Goal: Task Accomplishment & Management: Use online tool/utility

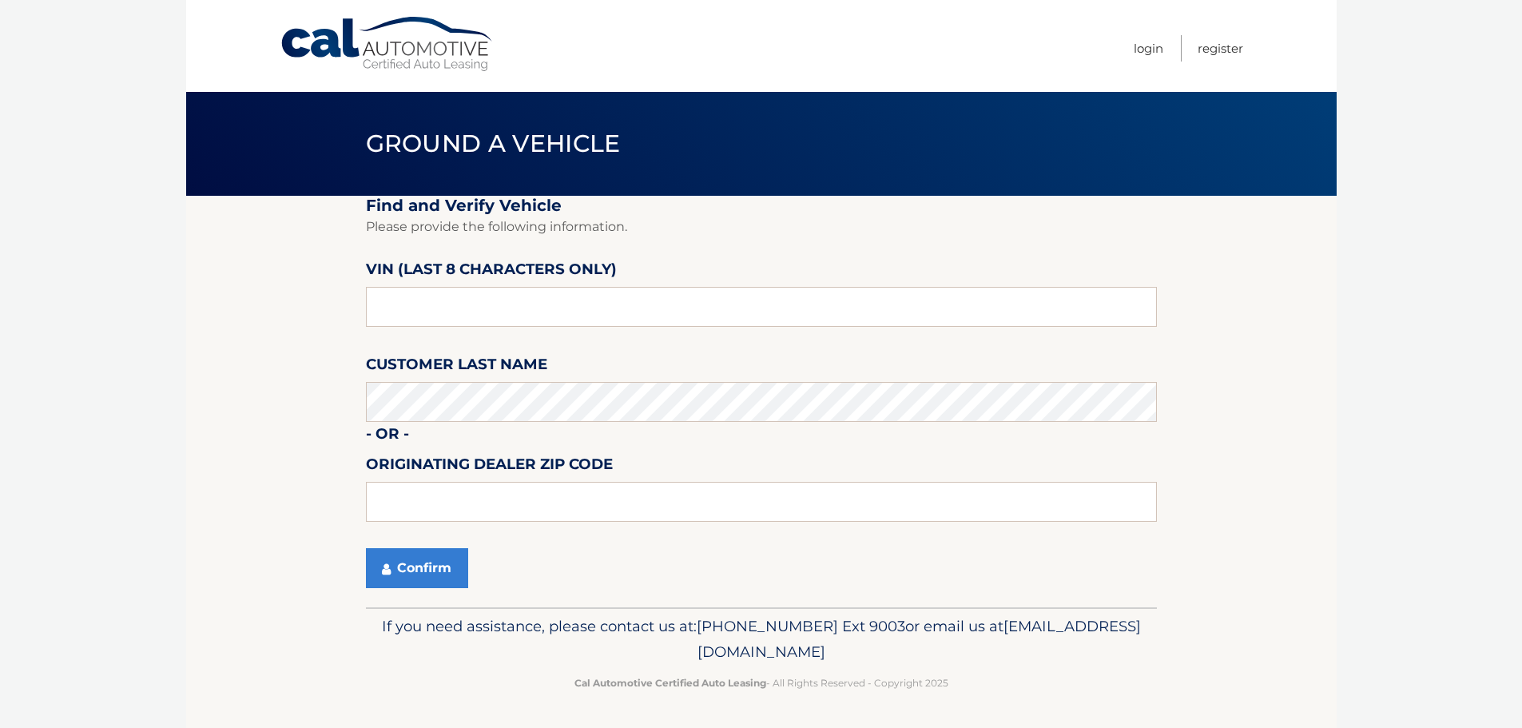
drag, startPoint x: 471, startPoint y: 423, endPoint x: 401, endPoint y: 282, distance: 156.9
click at [401, 282] on label "VIN (last 8 characters only)" at bounding box center [491, 272] width 251 height 30
click at [438, 575] on button "Confirm" at bounding box center [417, 568] width 102 height 40
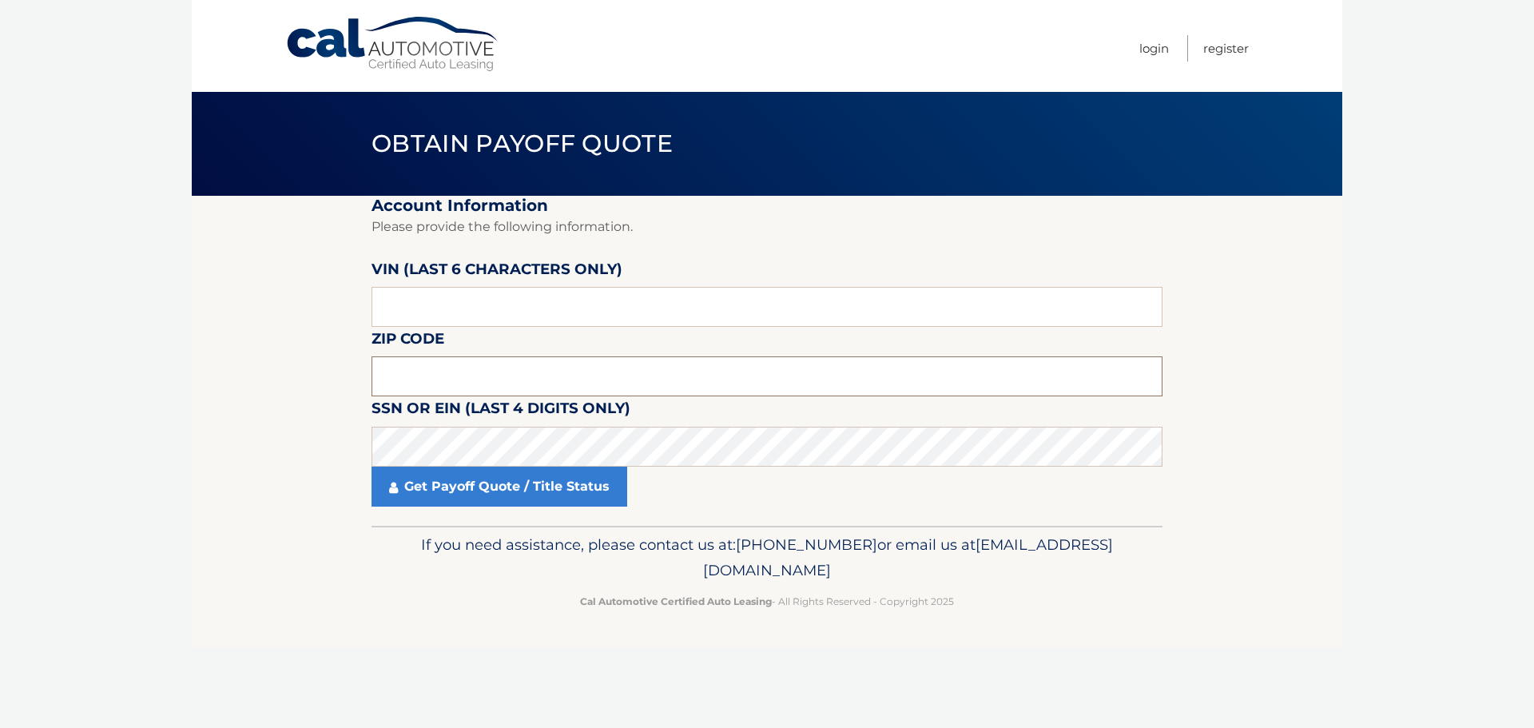
click at [417, 373] on input "text" at bounding box center [767, 376] width 791 height 40
drag, startPoint x: 420, startPoint y: 374, endPoint x: 451, endPoint y: 350, distance: 39.3
click at [425, 365] on input "text" at bounding box center [767, 376] width 791 height 40
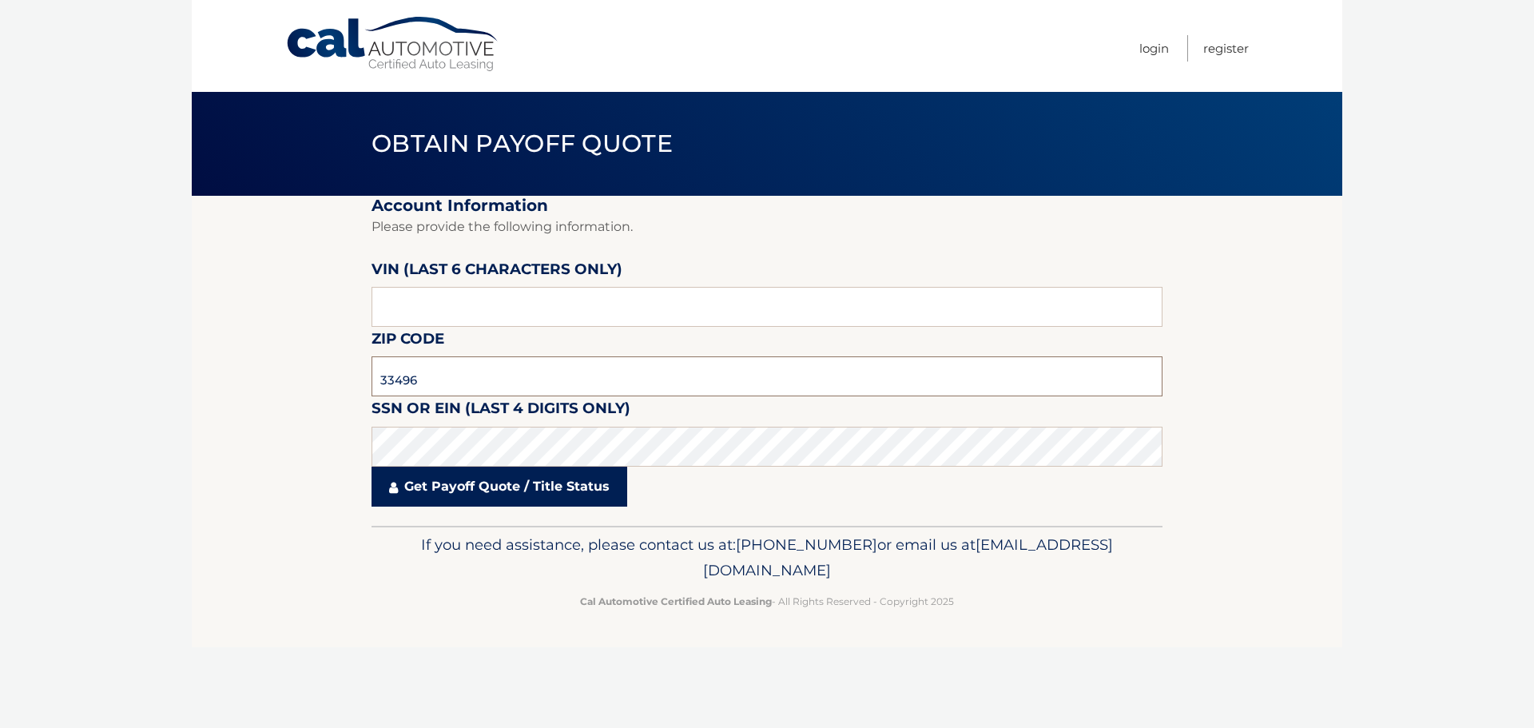
type input "33496"
click at [455, 472] on link "Get Payoff Quote / Title Status" at bounding box center [500, 487] width 256 height 40
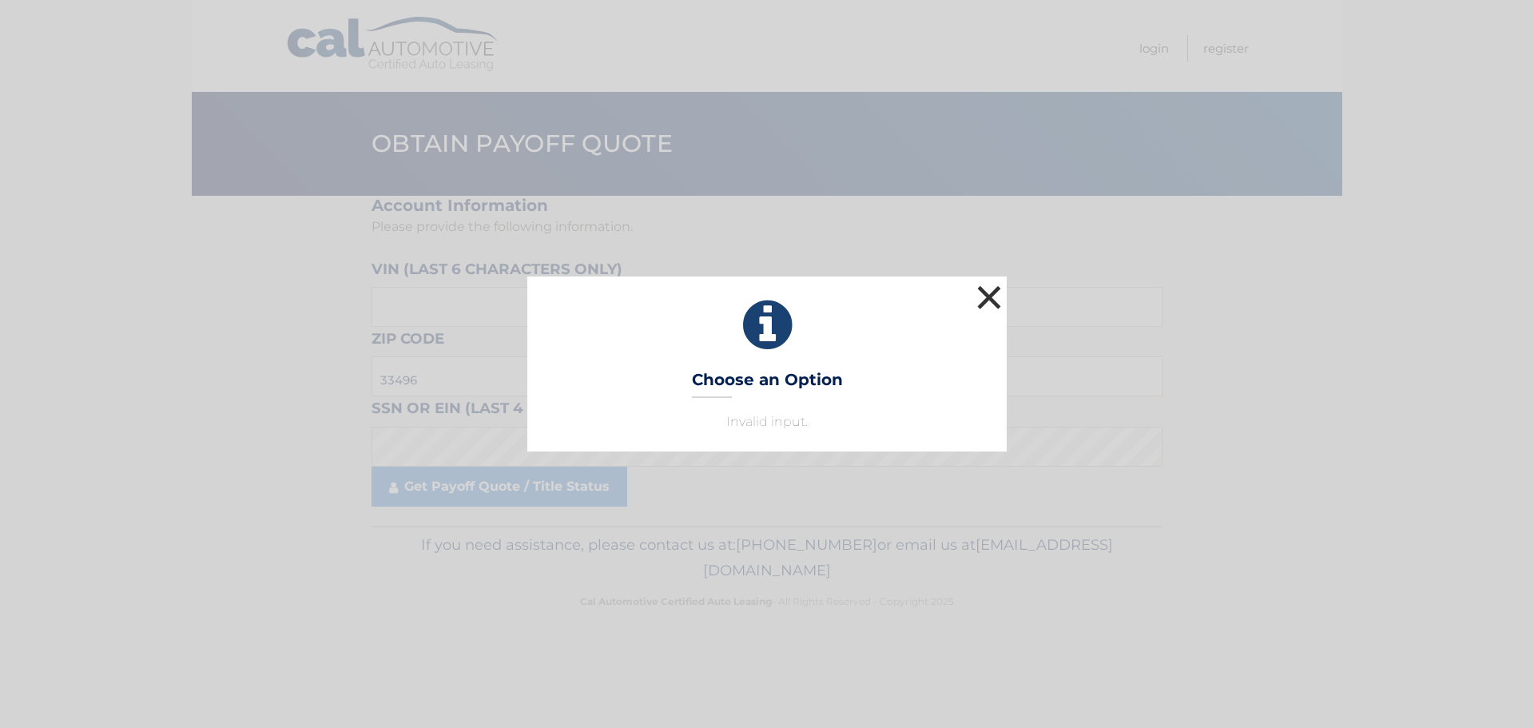
click at [993, 288] on button "×" at bounding box center [989, 297] width 32 height 32
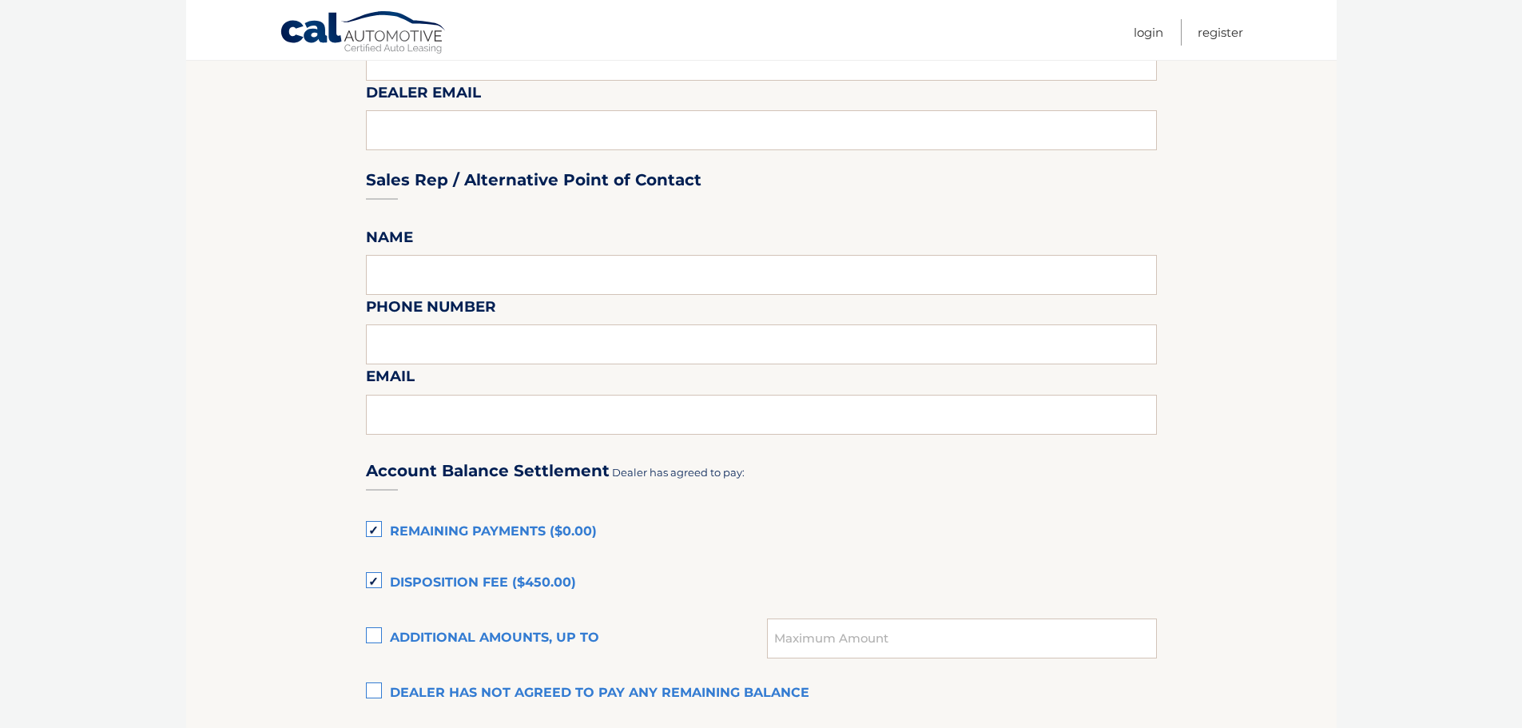
scroll to position [959, 0]
